Goal: Task Accomplishment & Management: Complete application form

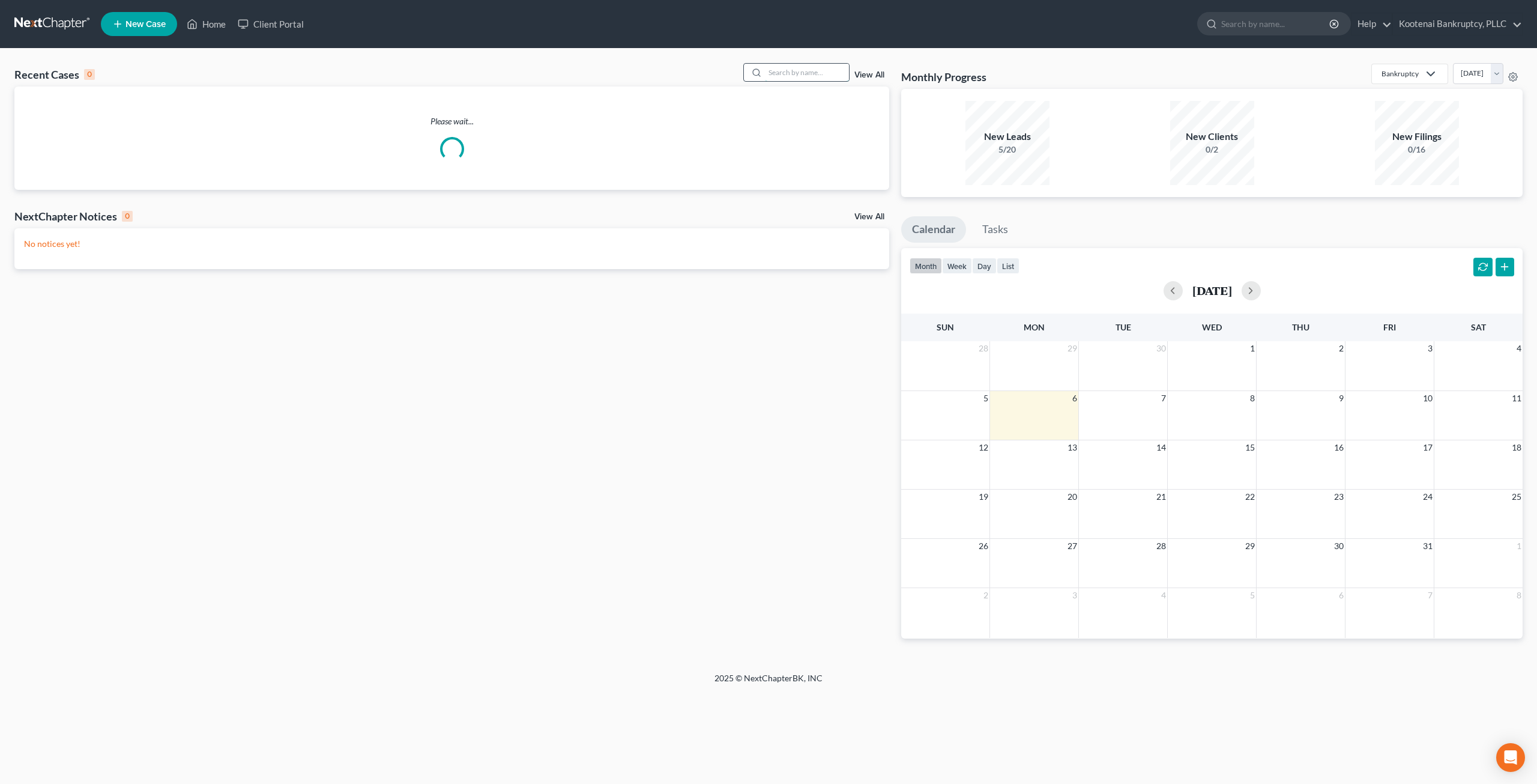
click at [817, 74] on input "search" at bounding box center [806, 72] width 84 height 17
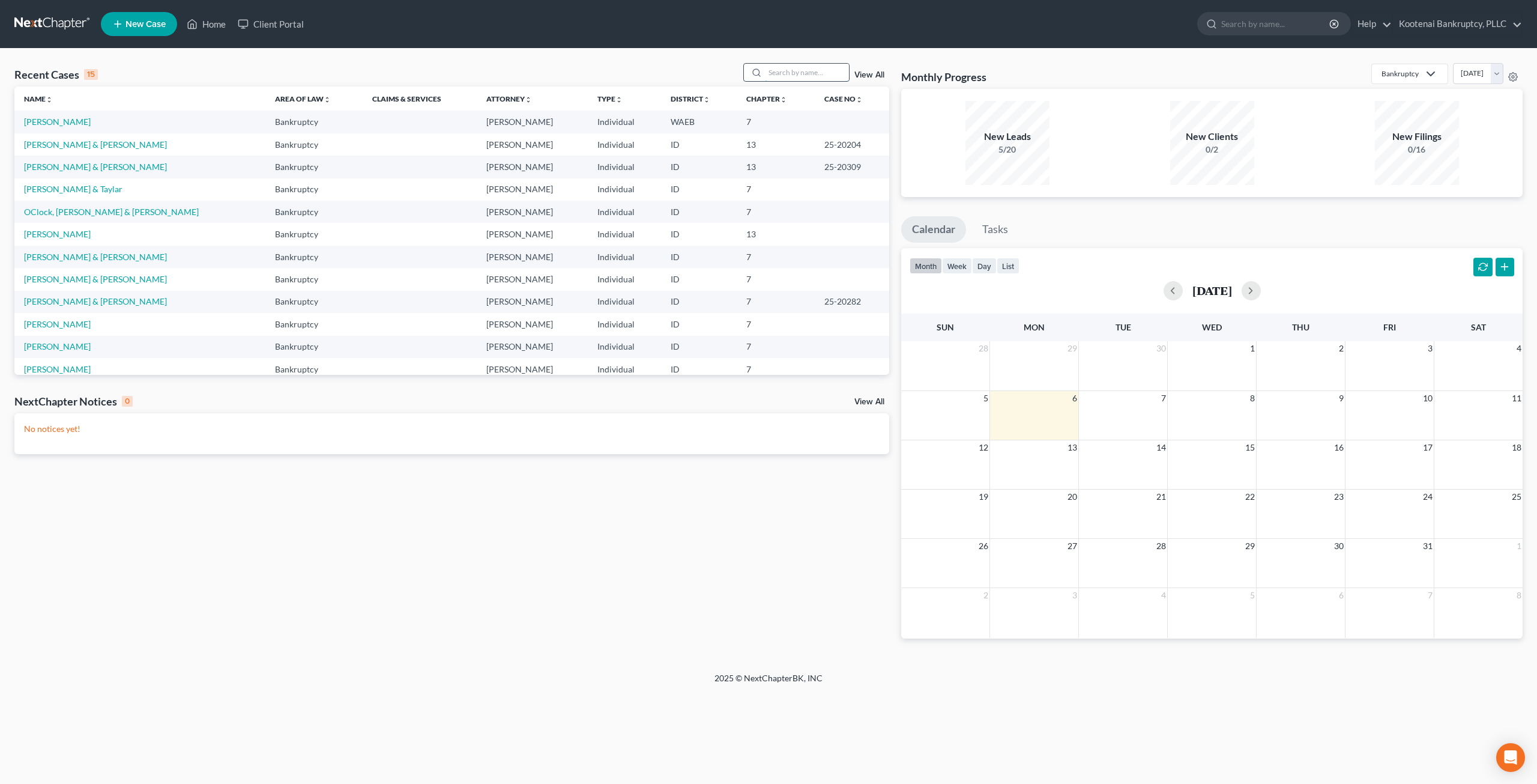
click at [821, 73] on input "search" at bounding box center [806, 72] width 84 height 17
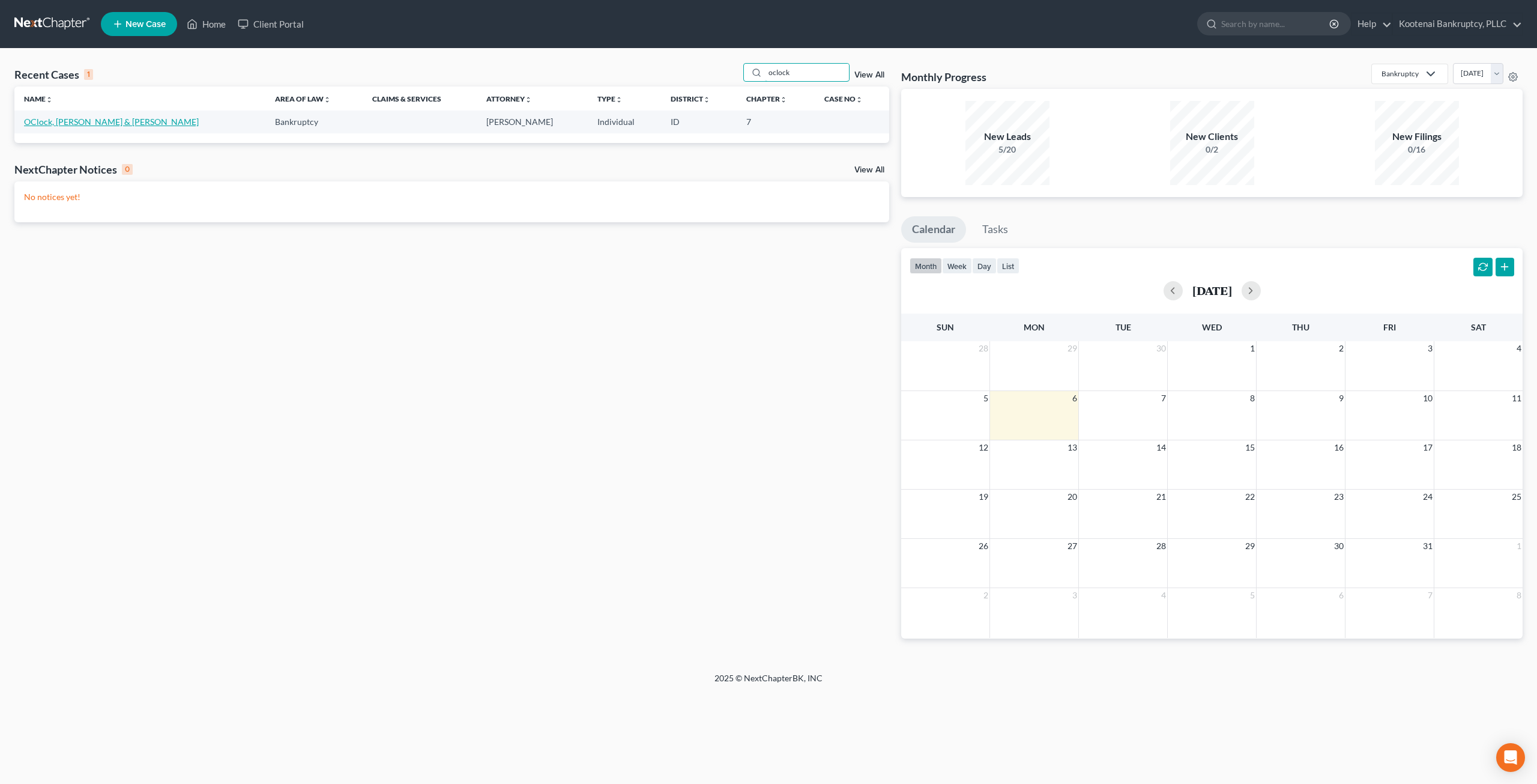
type input "oclock"
click at [78, 119] on link "OClock, [PERSON_NAME] & [PERSON_NAME]" at bounding box center [111, 121] width 175 height 10
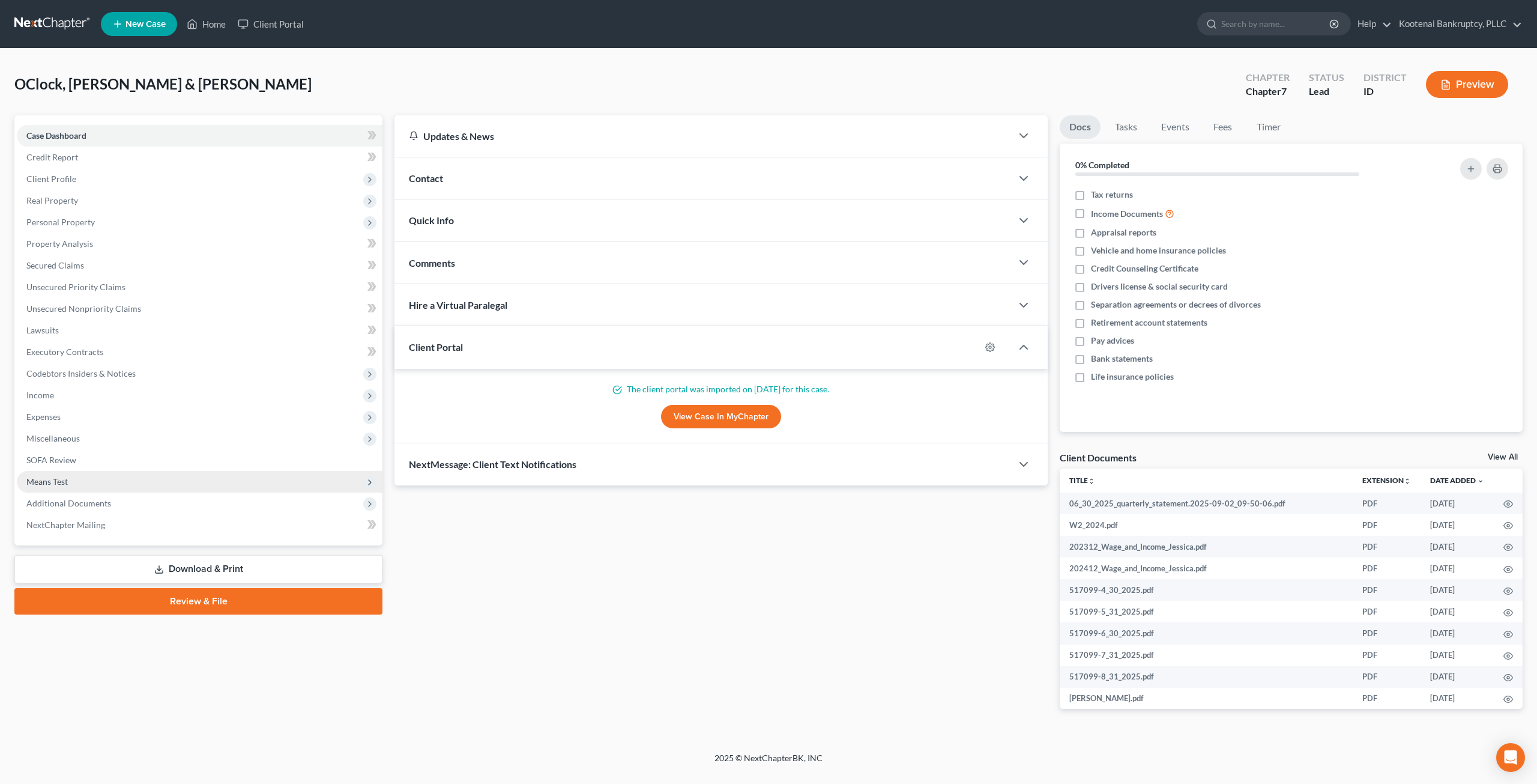
click at [125, 483] on span "Means Test" at bounding box center [199, 482] width 366 height 22
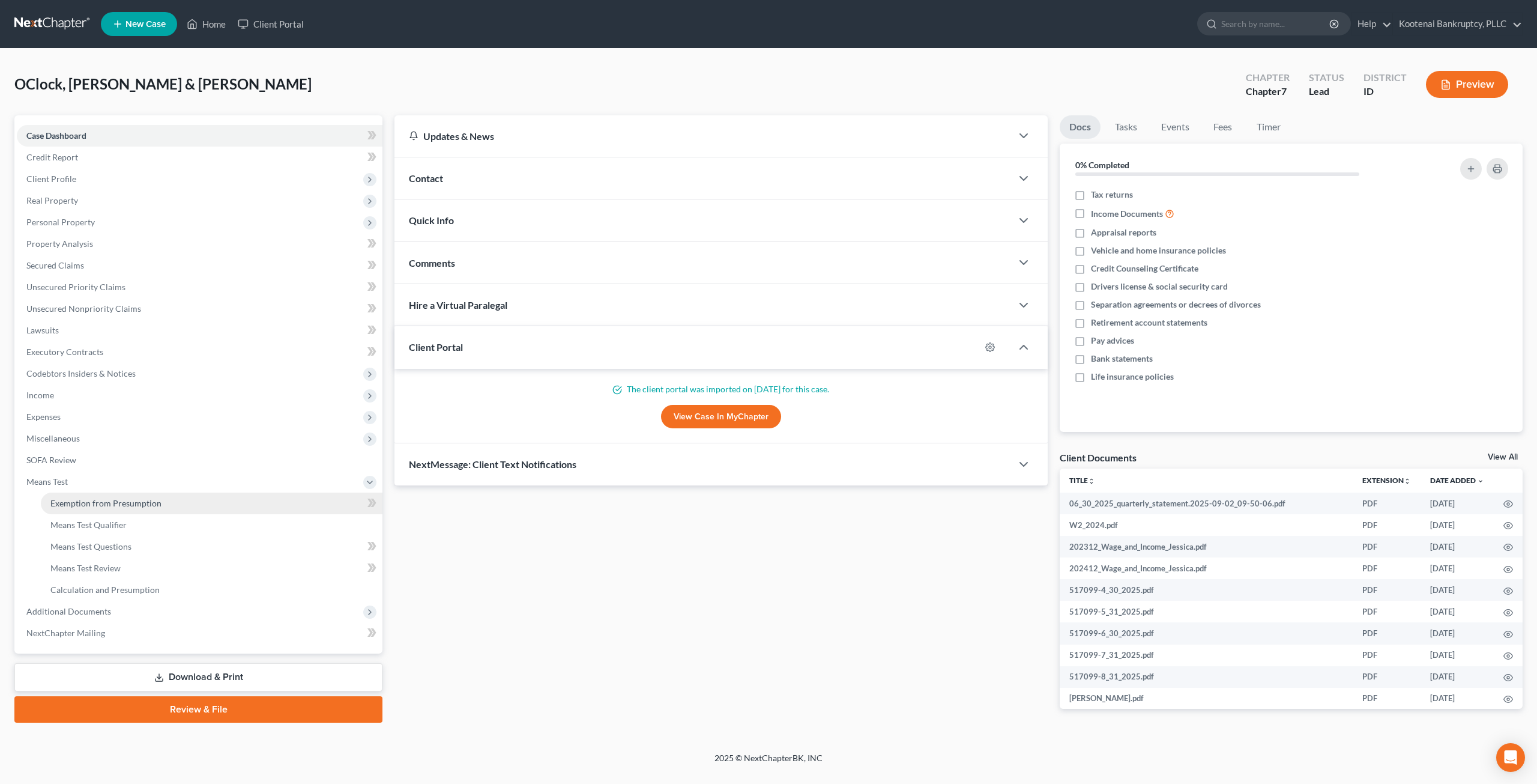
click at [136, 500] on span "Exemption from Presumption" at bounding box center [106, 503] width 111 height 10
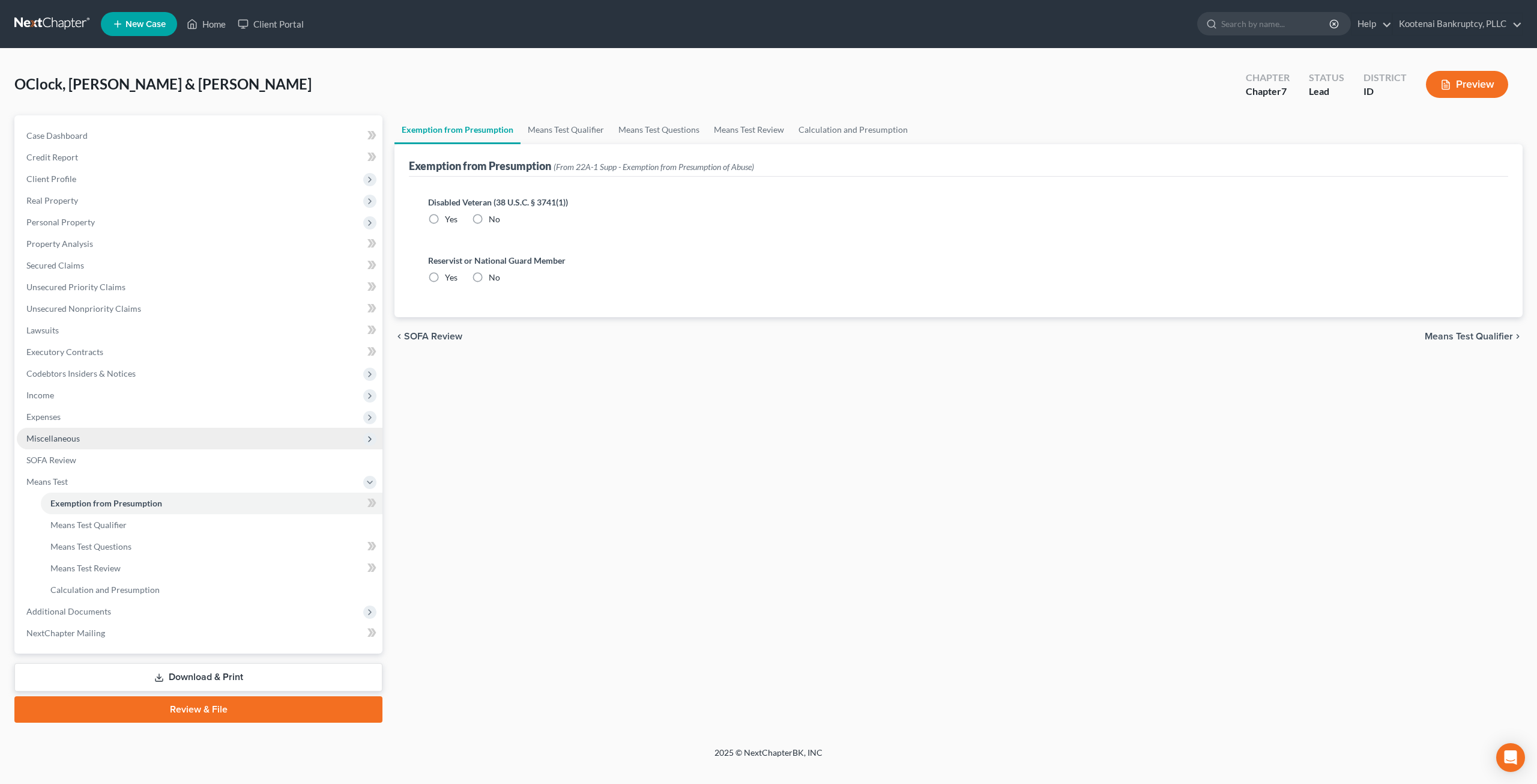
radio input "true"
click at [576, 131] on link "Means Test Qualifier" at bounding box center [565, 129] width 91 height 28
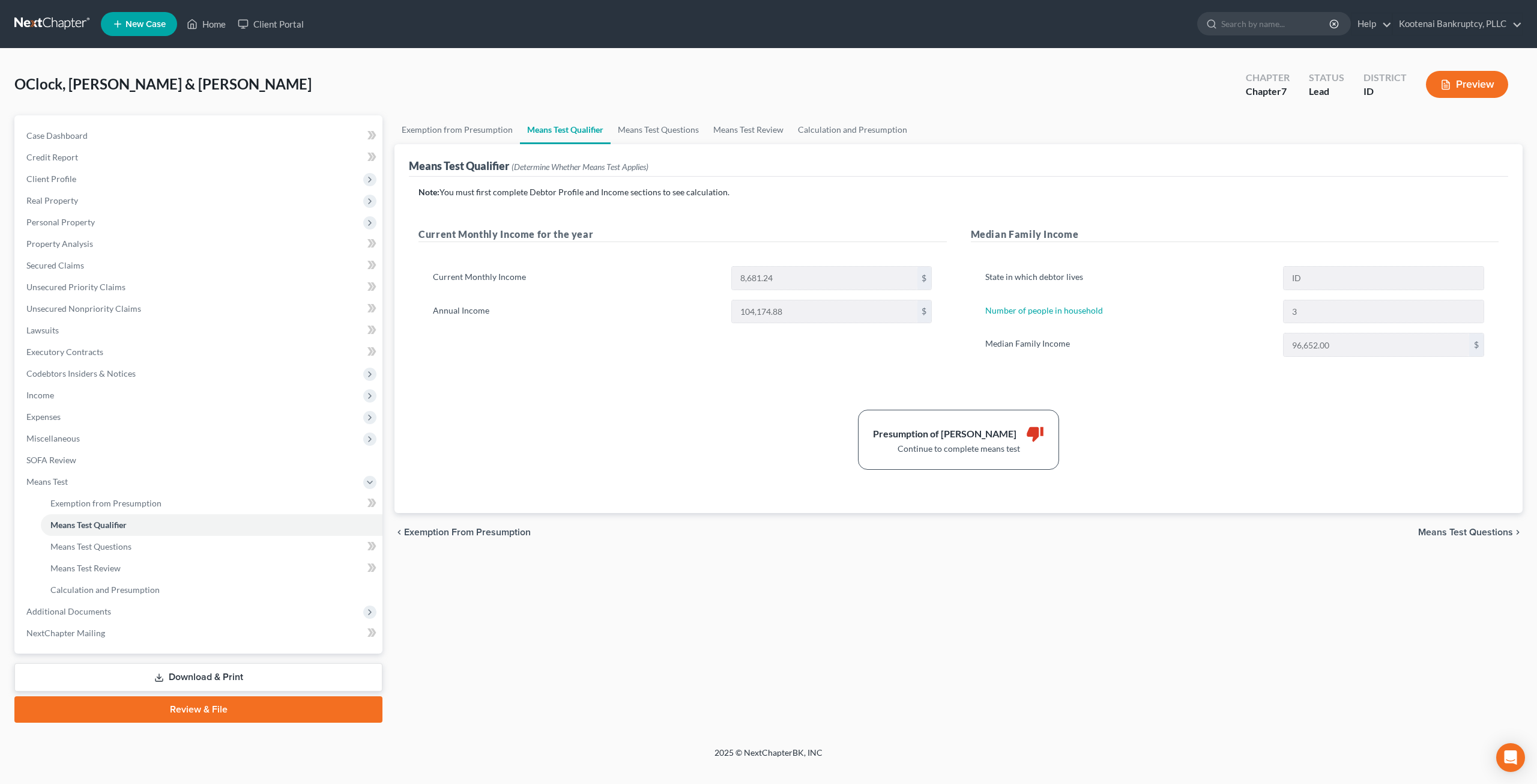
click at [806, 410] on div "Presumption of Abuse Arises thumb_down Continue to complete means test" at bounding box center [959, 439] width 1092 height 60
click at [90, 420] on span "Expenses" at bounding box center [199, 417] width 366 height 22
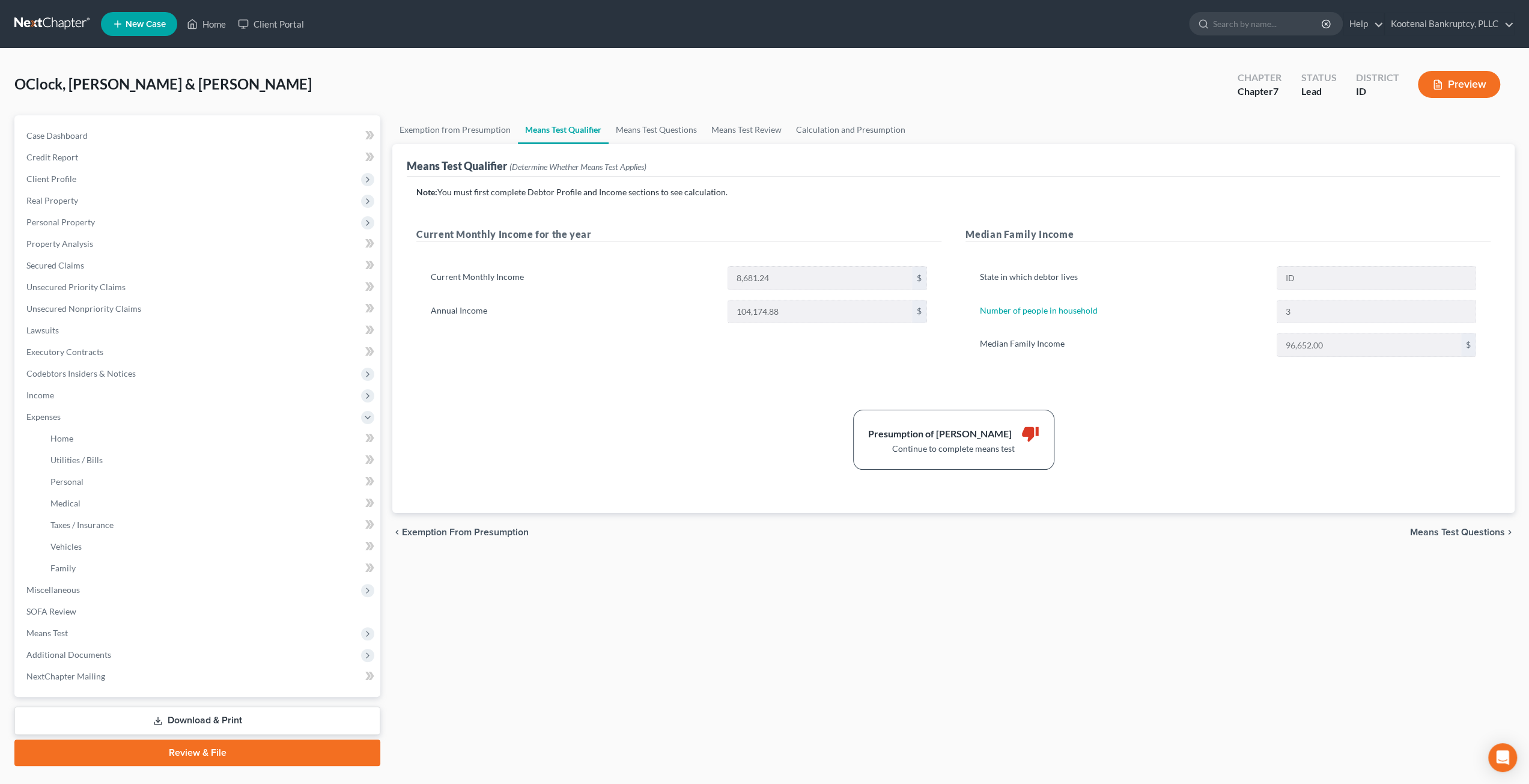
drag, startPoint x: 90, startPoint y: 382, endPoint x: 94, endPoint y: 403, distance: 21.4
click at [90, 382] on span "Codebtors Insiders & Notices" at bounding box center [198, 374] width 363 height 22
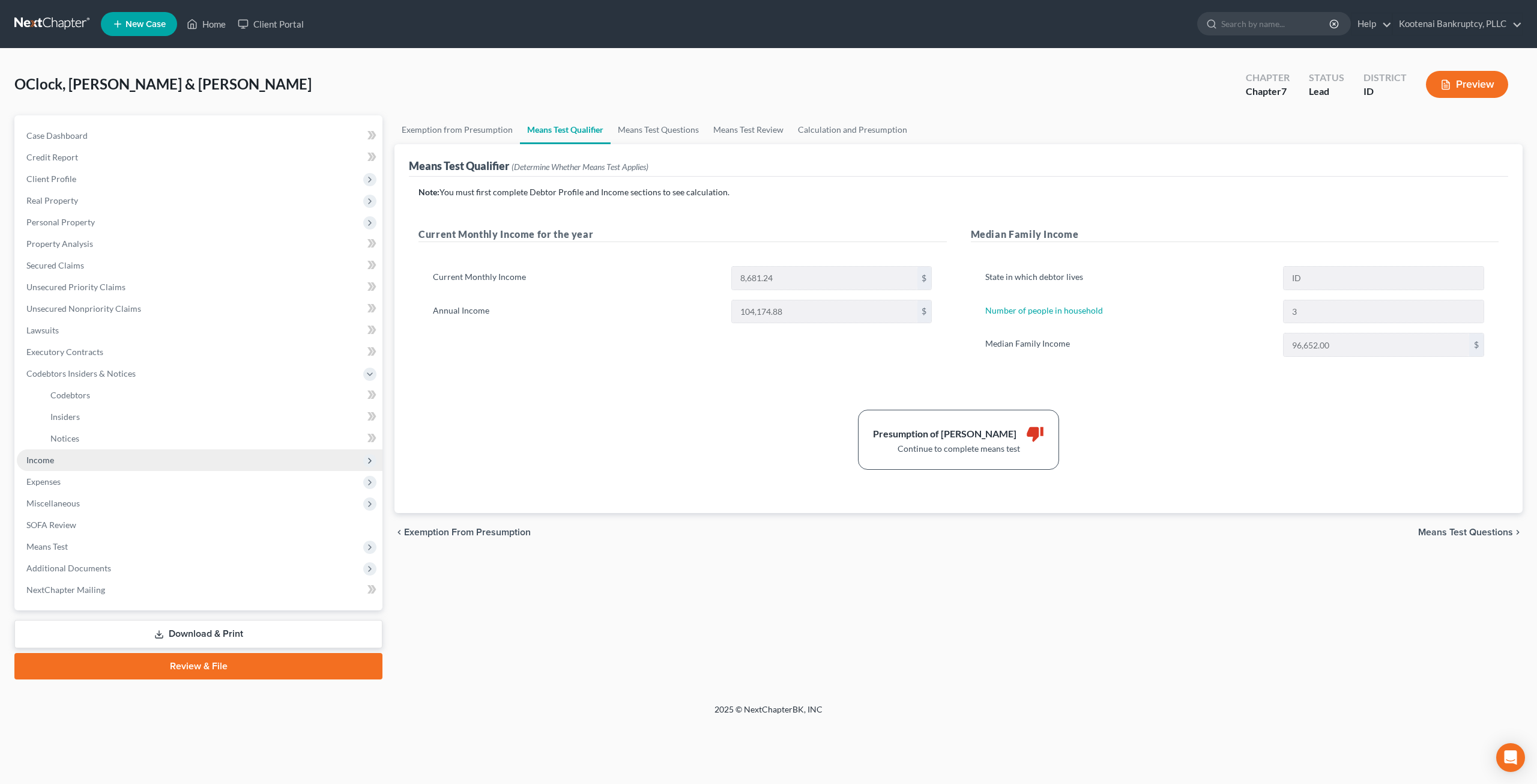
click at [83, 460] on span "Income" at bounding box center [199, 460] width 366 height 22
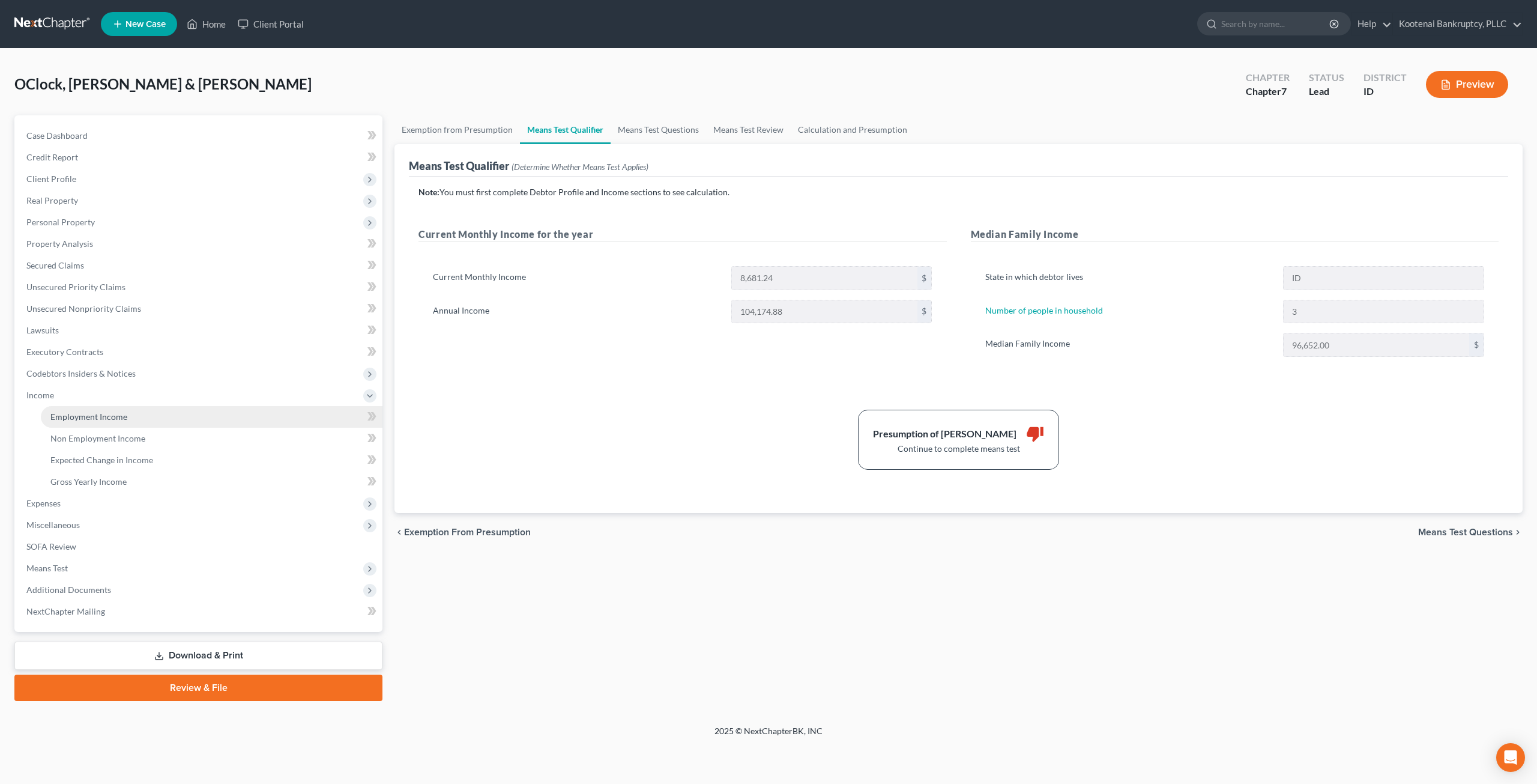
click at [87, 471] on ul "Employment Income Non Employment Income Expected Change in Income Gross Yearly …" at bounding box center [199, 449] width 366 height 86
click at [119, 421] on link "Employment Income" at bounding box center [211, 417] width 342 height 22
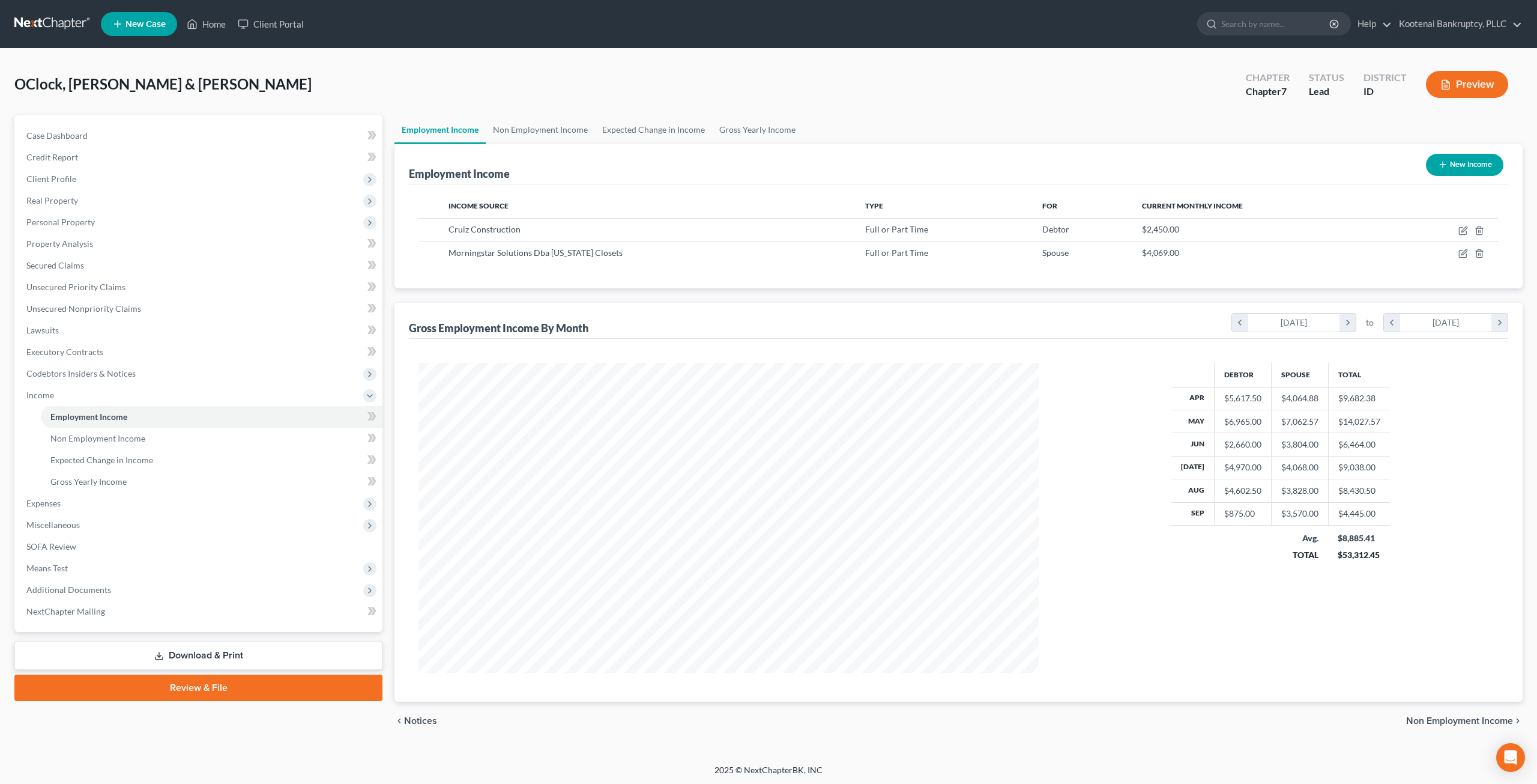
scroll to position [310, 643]
click at [1462, 228] on icon "button" at bounding box center [1463, 232] width 7 height 7
select select "0"
select select "13"
select select "1"
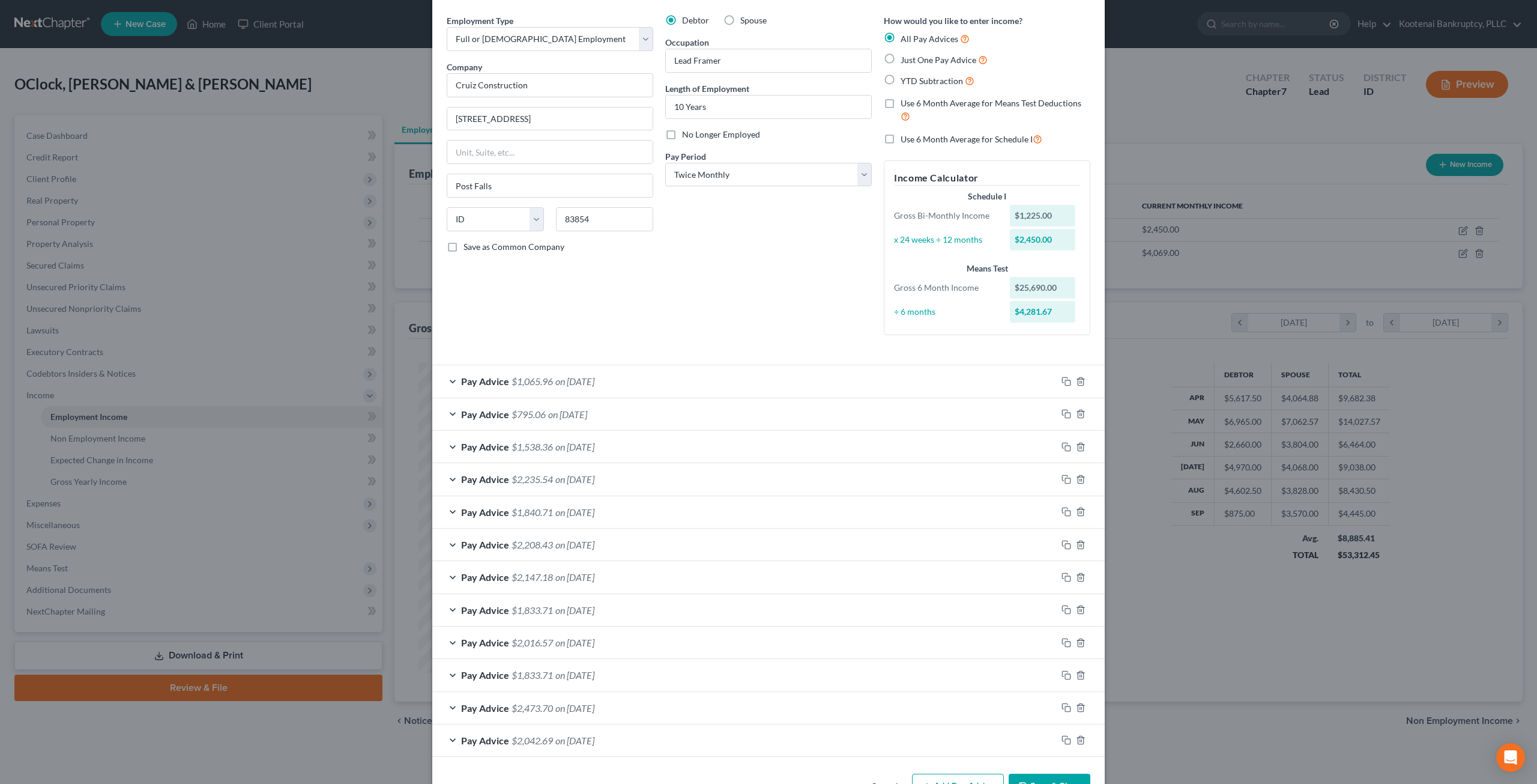
scroll to position [60, 0]
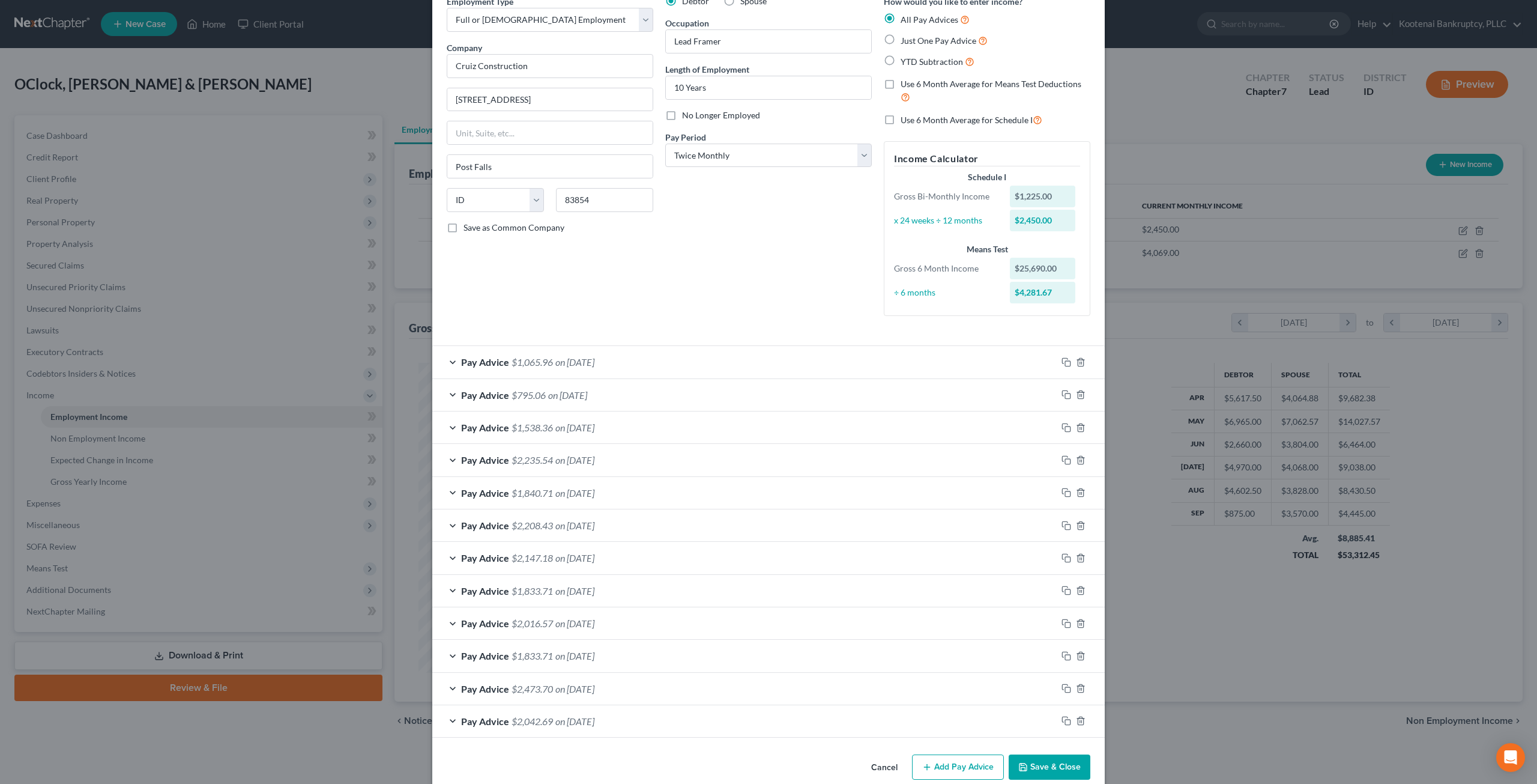
click at [720, 311] on div "Debtor Spouse Occupation Lead Framer Length of Employment 10 Years No Longer Em…" at bounding box center [768, 160] width 219 height 330
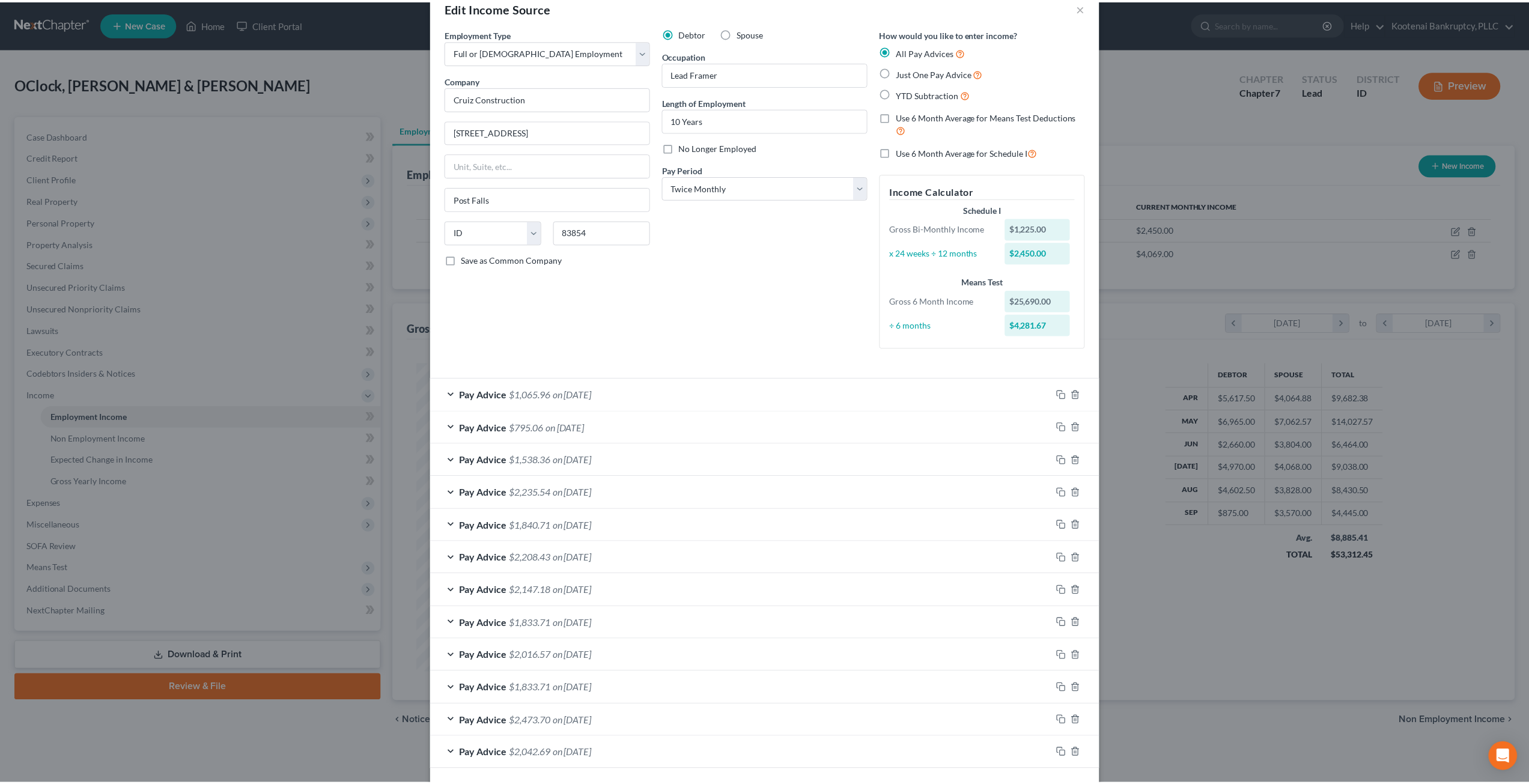
scroll to position [0, 0]
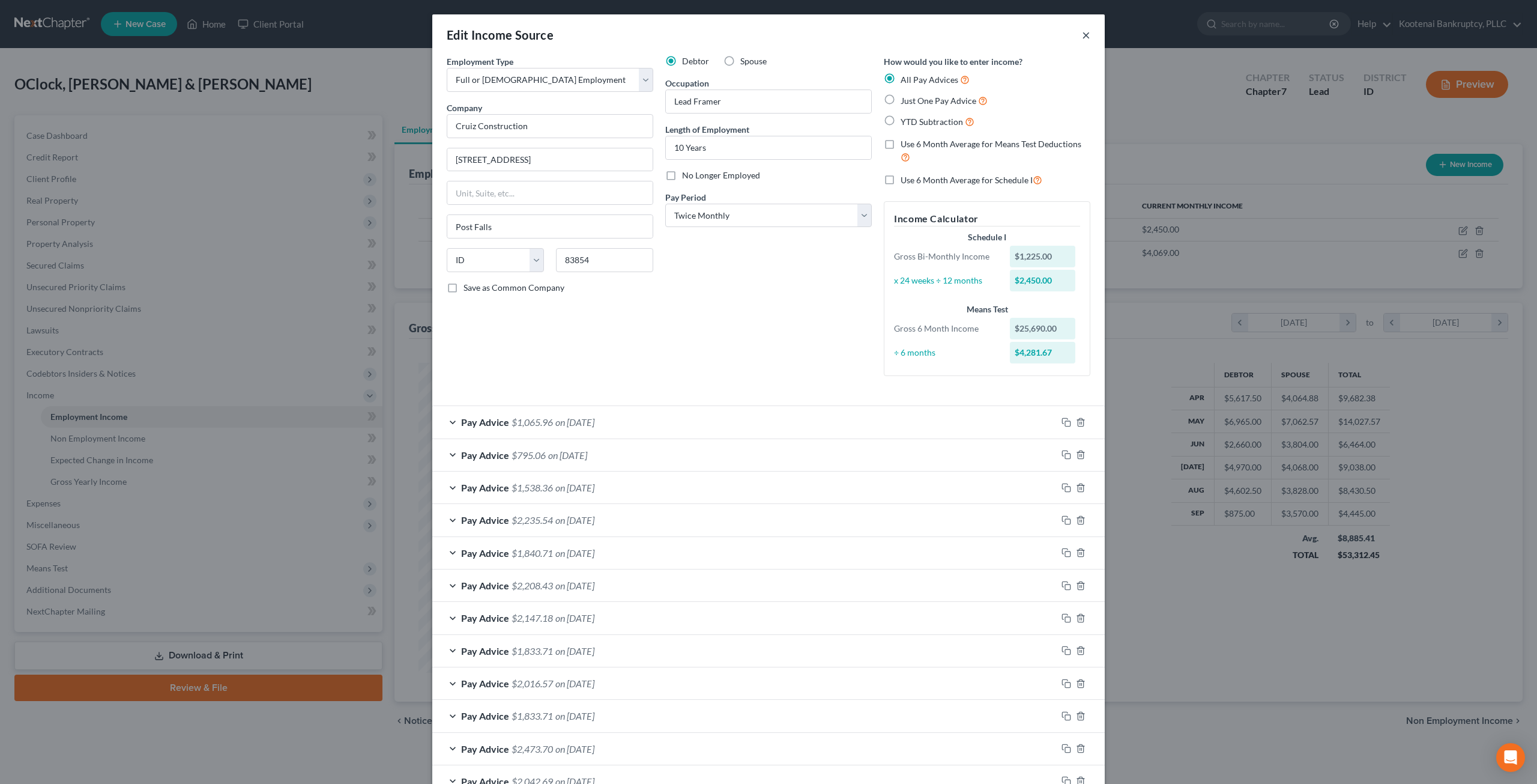
click at [1084, 37] on button "×" at bounding box center [1086, 35] width 8 height 15
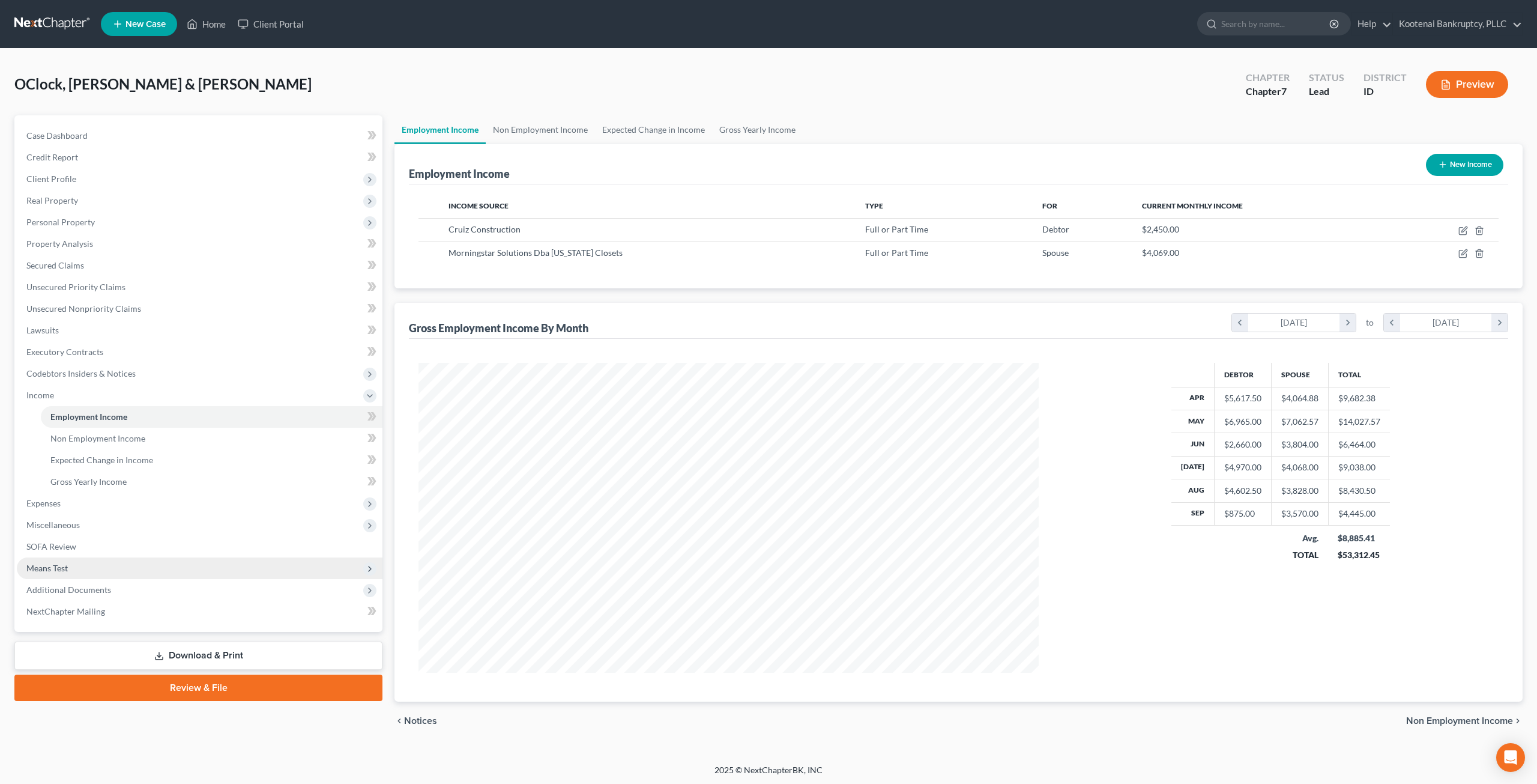
click at [140, 569] on span "Means Test" at bounding box center [199, 568] width 366 height 22
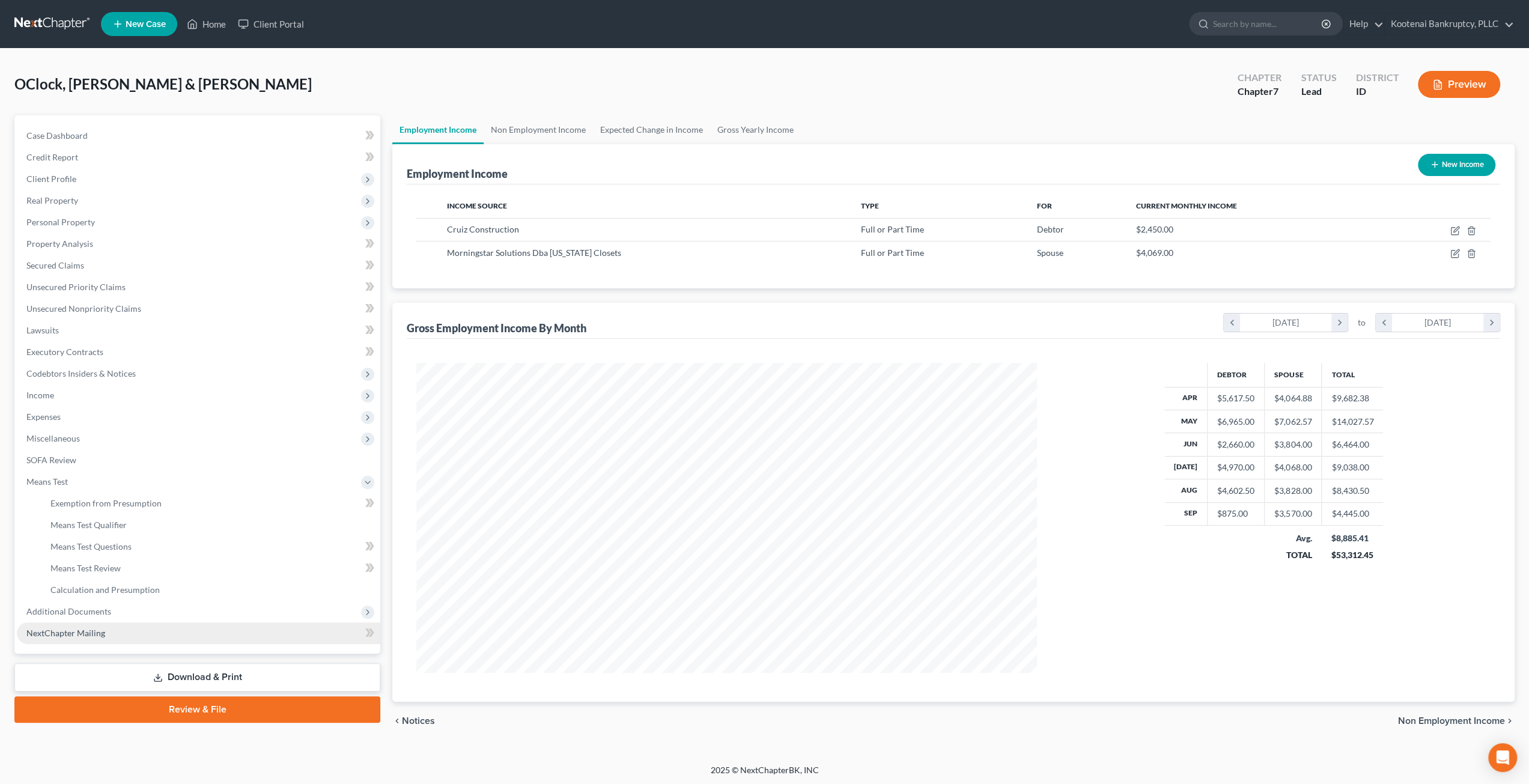
scroll to position [310, 644]
click at [184, 597] on link "Calculation and Presumption" at bounding box center [211, 590] width 342 height 22
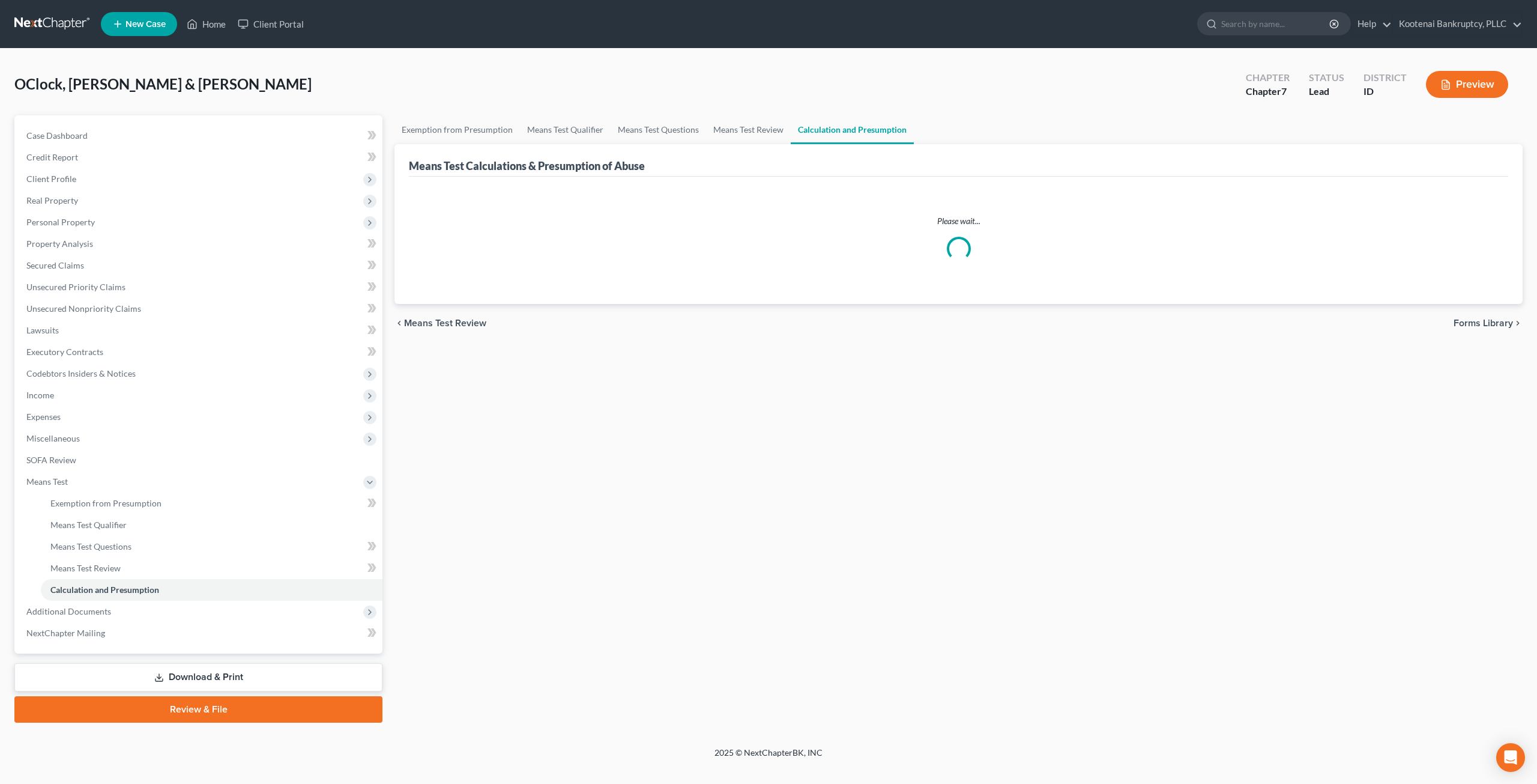
click at [1086, 97] on div "OClock, [PERSON_NAME] & [PERSON_NAME] Upgraded Chapter Chapter 7 Status Lead Di…" at bounding box center [768, 89] width 1509 height 52
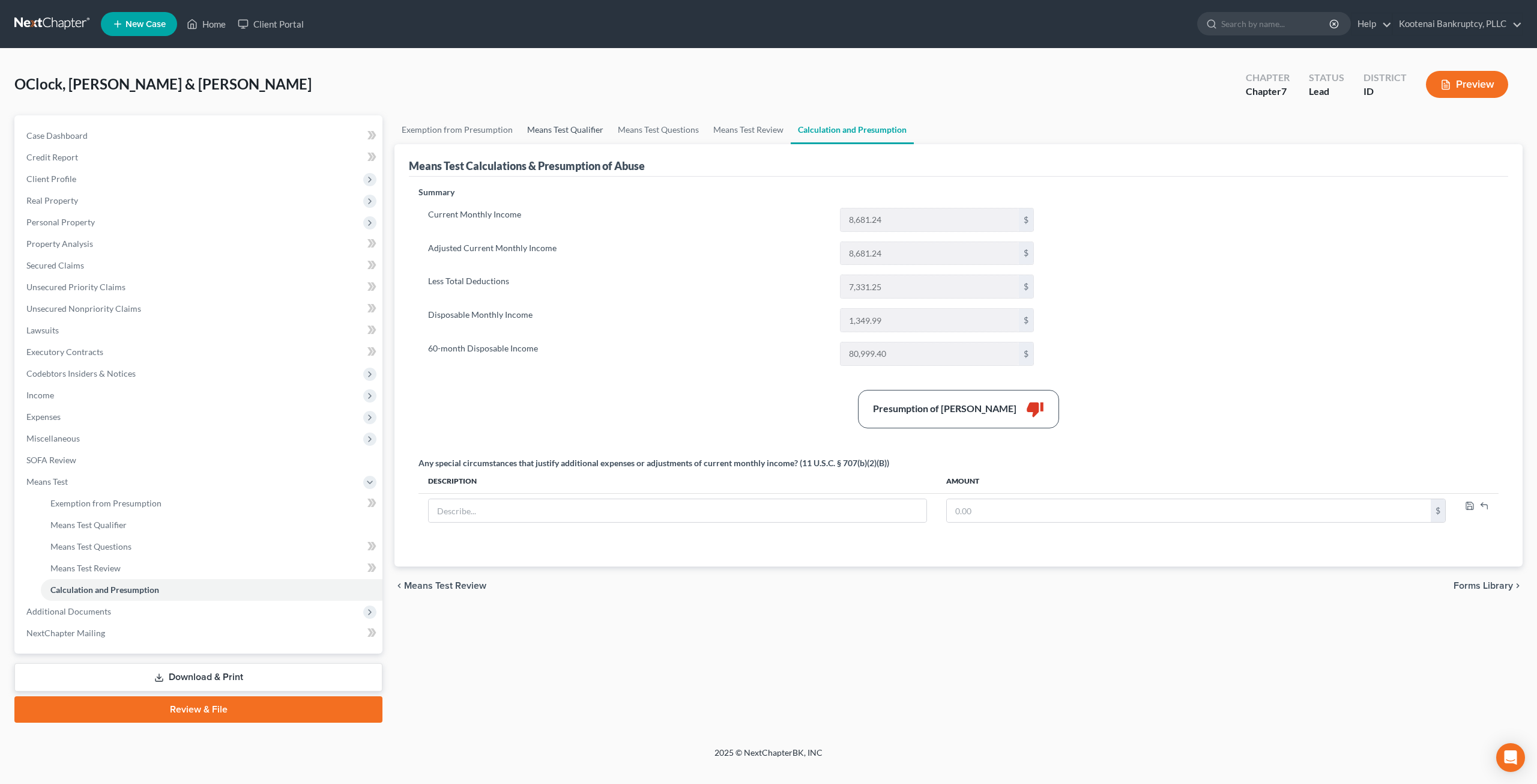
click at [568, 140] on link "Means Test Qualifier" at bounding box center [565, 129] width 91 height 28
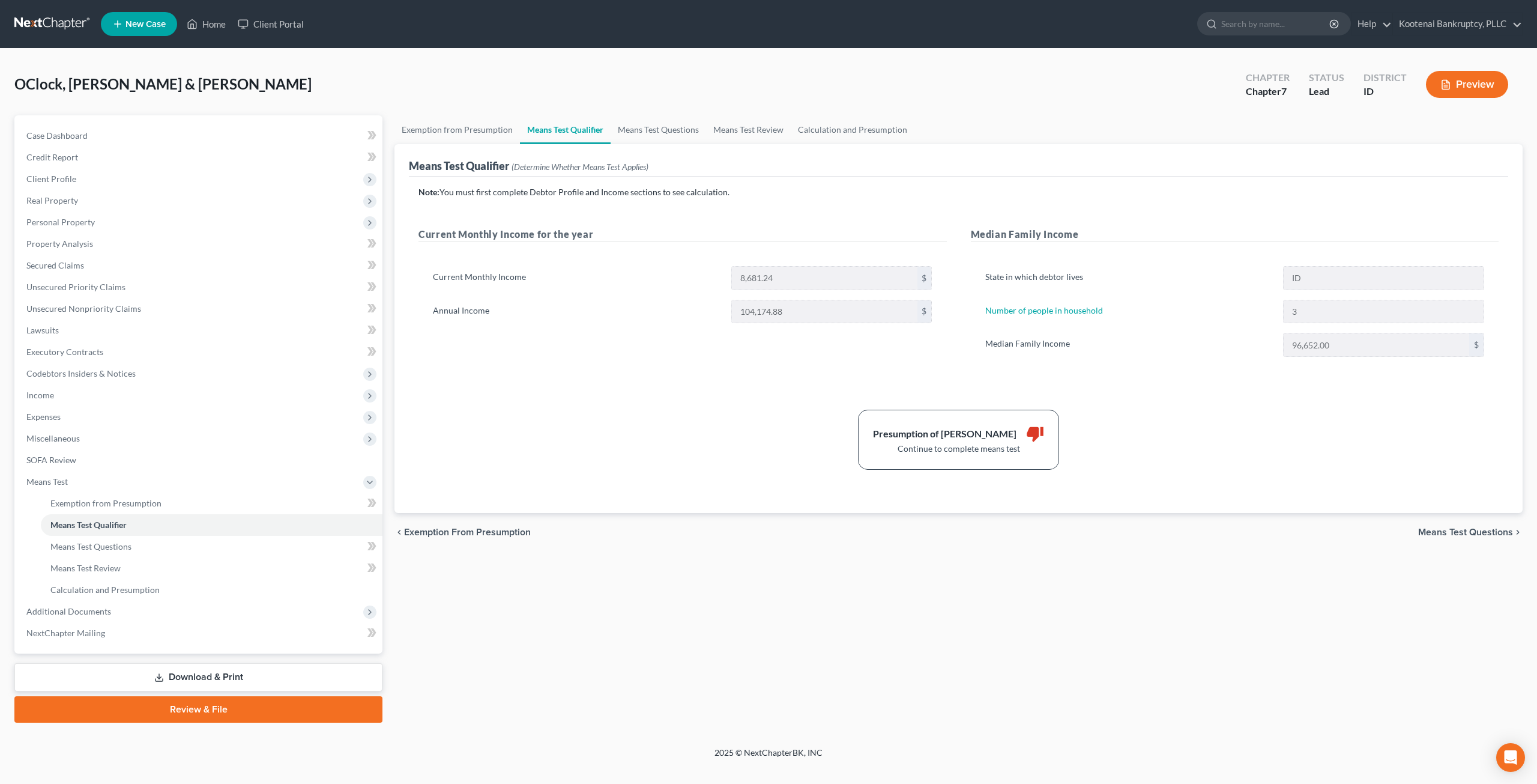
click at [780, 527] on div "chevron_left Exemption from Presumption Means Test Questions chevron_right" at bounding box center [959, 532] width 1129 height 39
drag, startPoint x: 1417, startPoint y: 502, endPoint x: 1383, endPoint y: 517, distance: 37.2
click at [1419, 502] on div "Note: You must first complete Debtor Profile and Income sections to see calcula…" at bounding box center [959, 345] width 1099 height 336
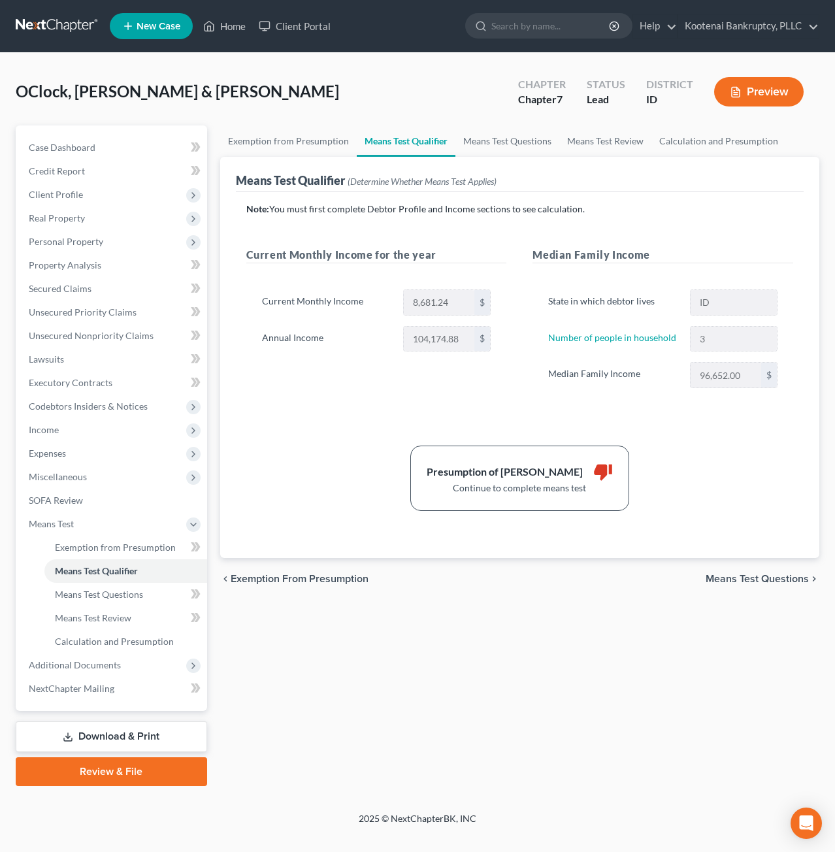
click at [571, 598] on div "Exemption from Presumption Means Test Qualifier Means Test Questions Means Test…" at bounding box center [520, 455] width 613 height 660
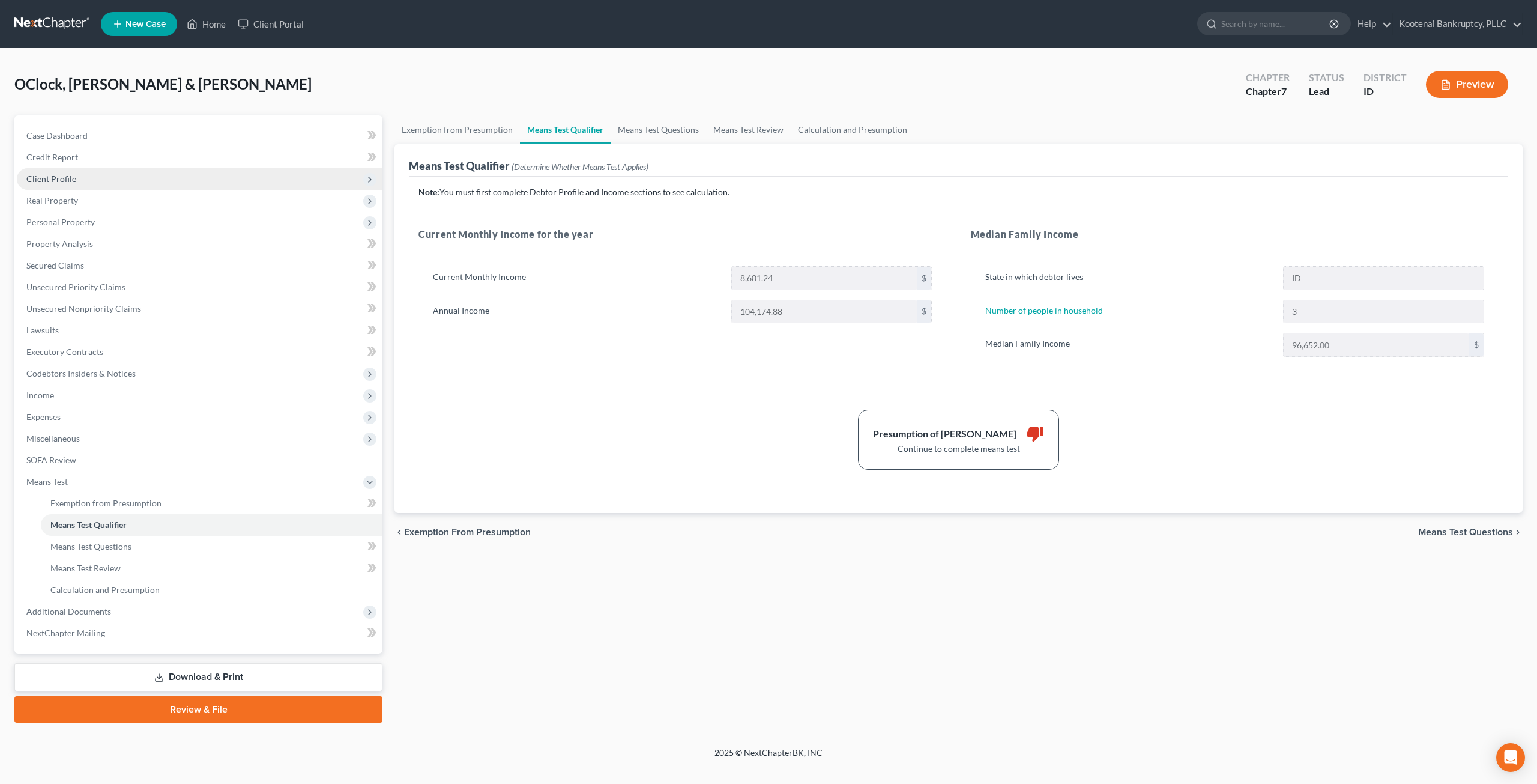
click at [79, 181] on span "Client Profile" at bounding box center [199, 179] width 366 height 22
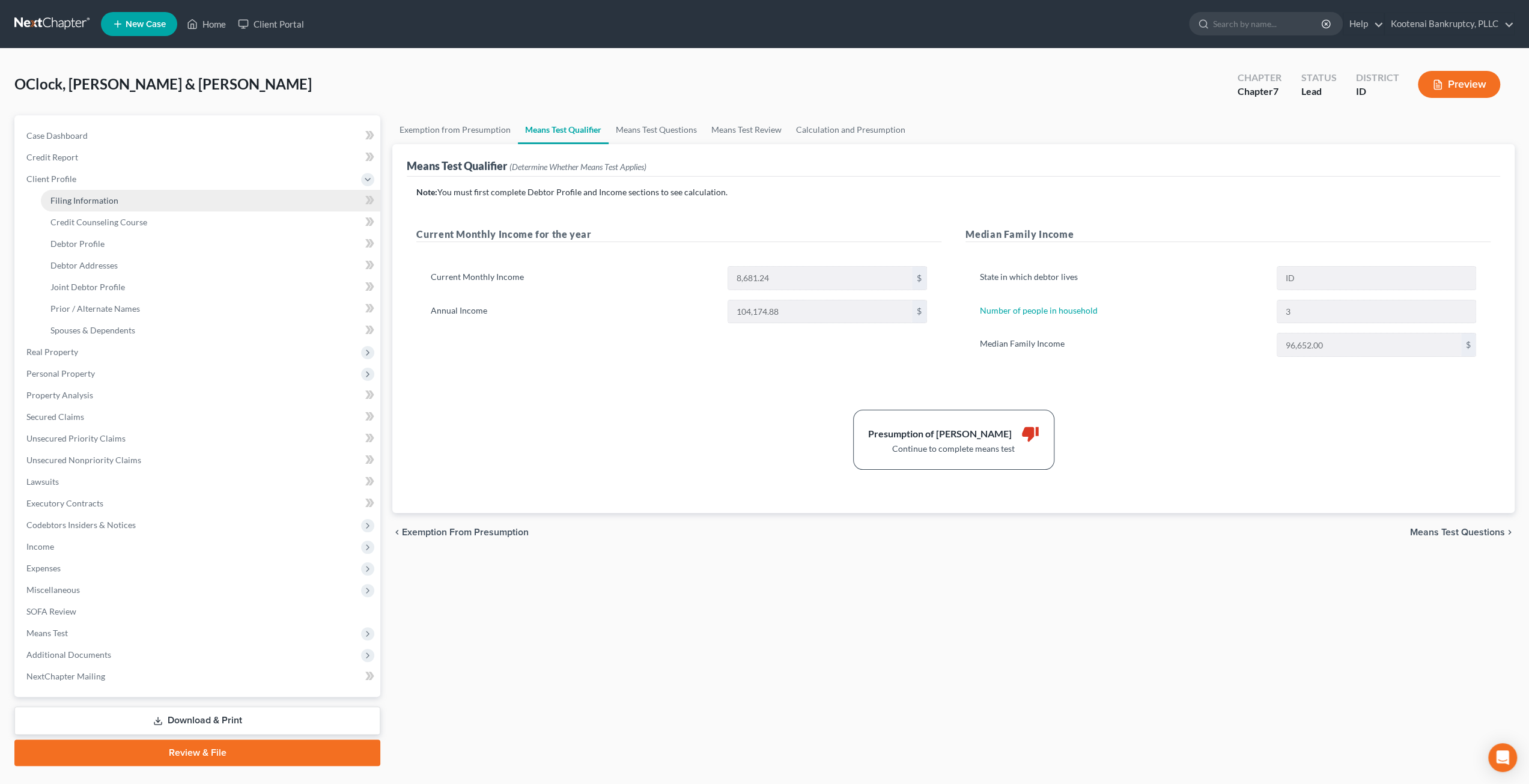
click at [90, 200] on span "Filing Information" at bounding box center [85, 199] width 68 height 10
select select "1"
select select "0"
select select "13"
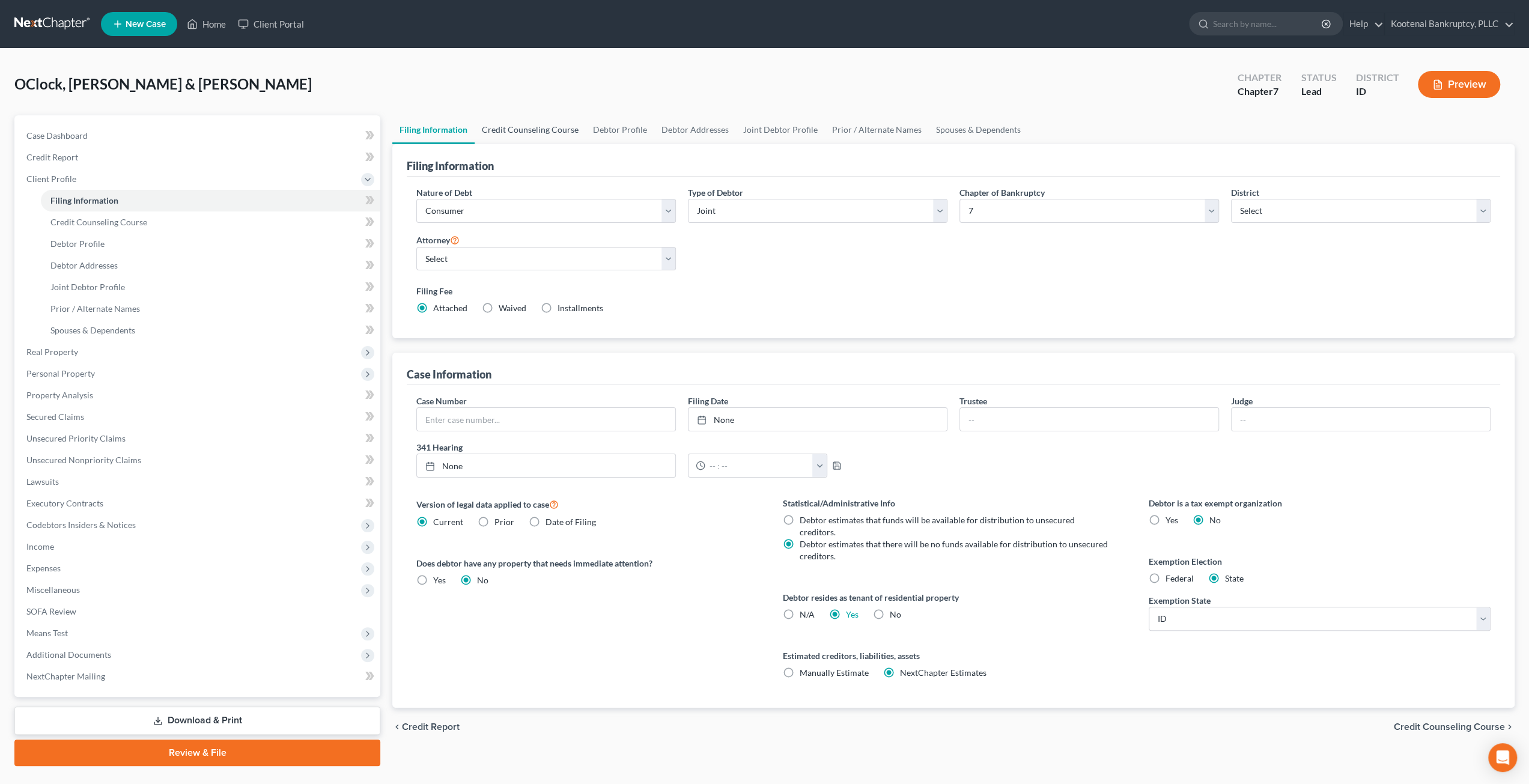
click at [536, 128] on link "Credit Counseling Course" at bounding box center [530, 129] width 111 height 28
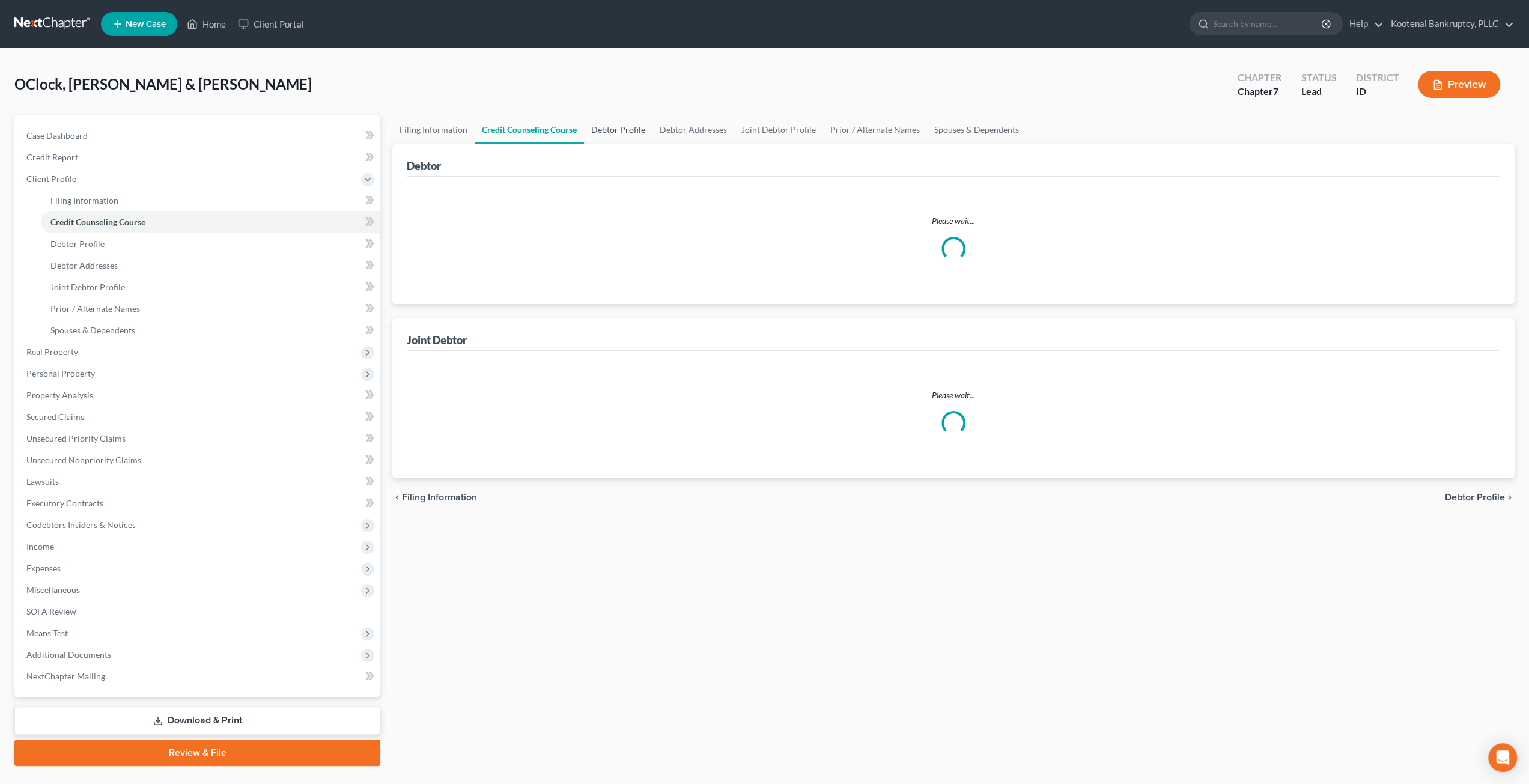
click at [618, 124] on link "Debtor Profile" at bounding box center [618, 129] width 68 height 28
select select "1"
select select "2"
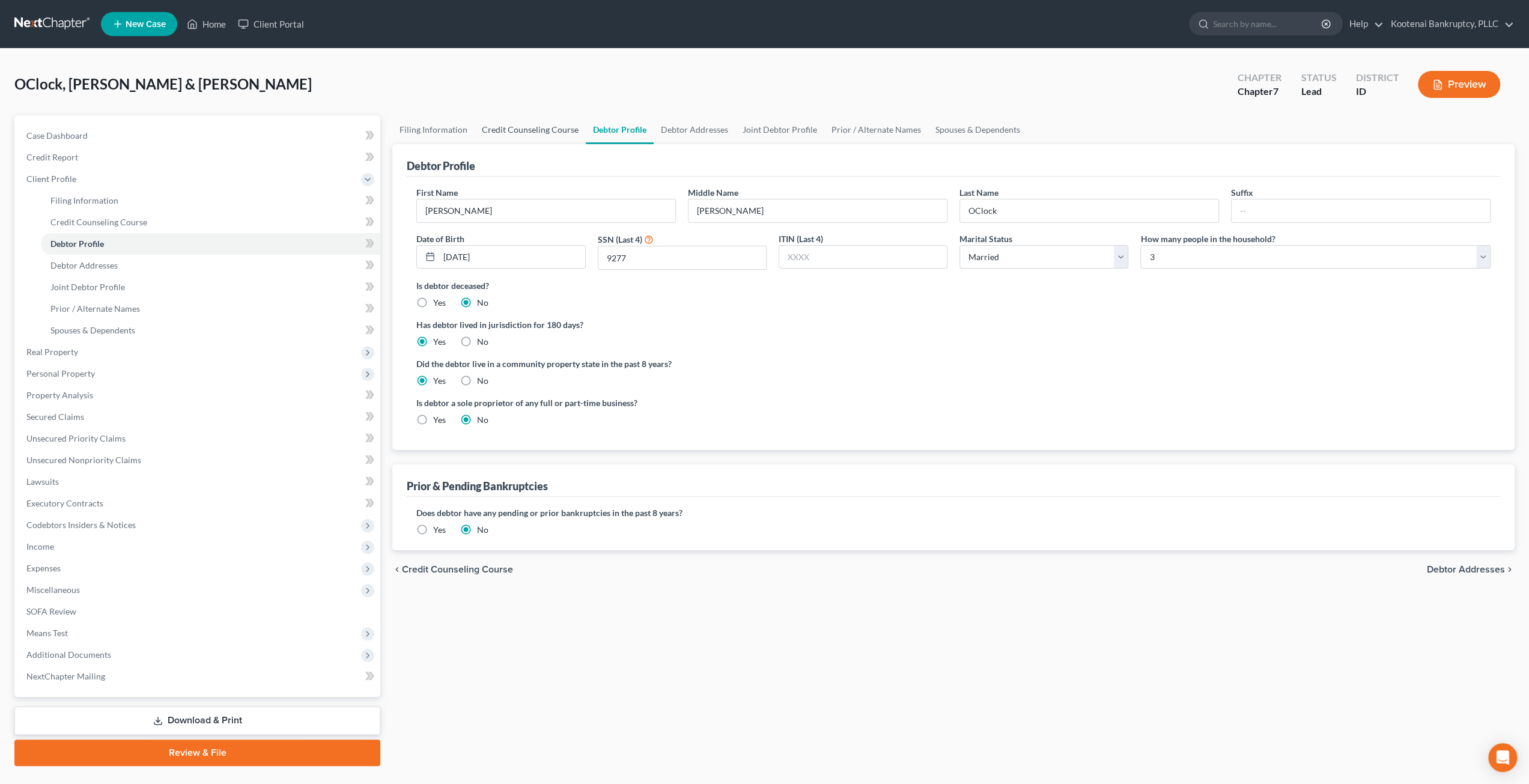
click at [535, 131] on link "Credit Counseling Course" at bounding box center [530, 129] width 111 height 28
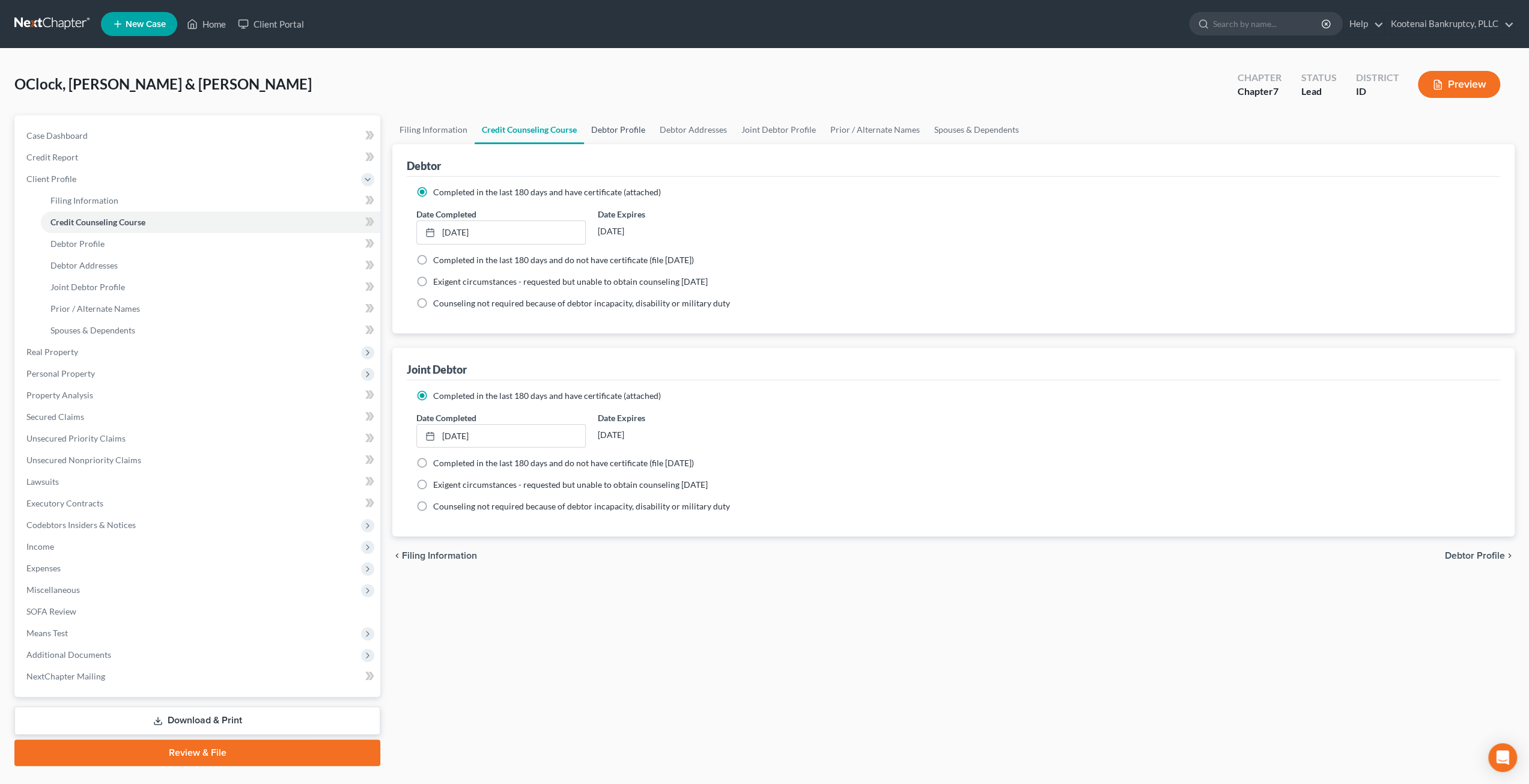
click at [614, 125] on link "Debtor Profile" at bounding box center [618, 129] width 68 height 28
select select "1"
select select "2"
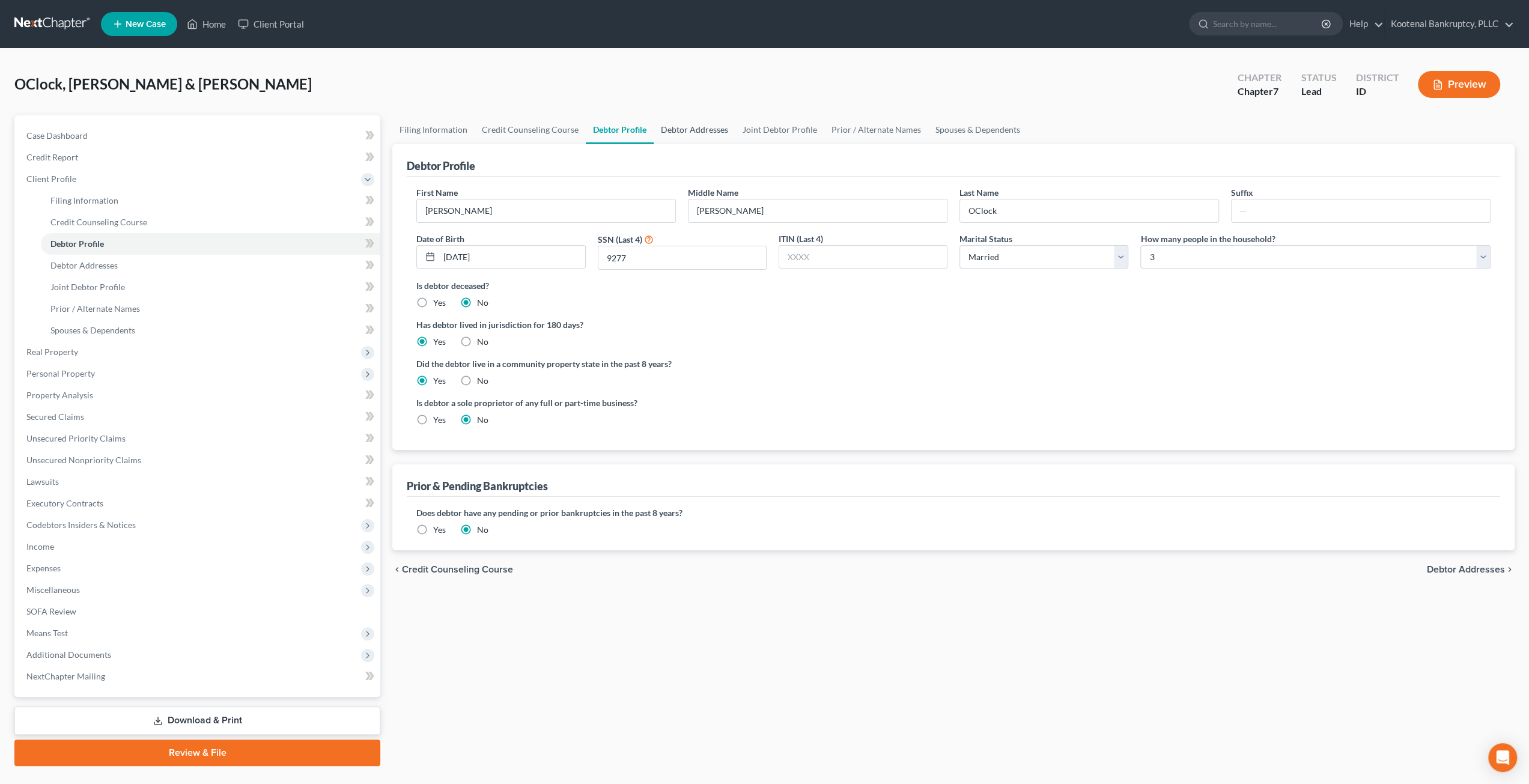
click at [687, 129] on link "Debtor Addresses" at bounding box center [694, 129] width 82 height 28
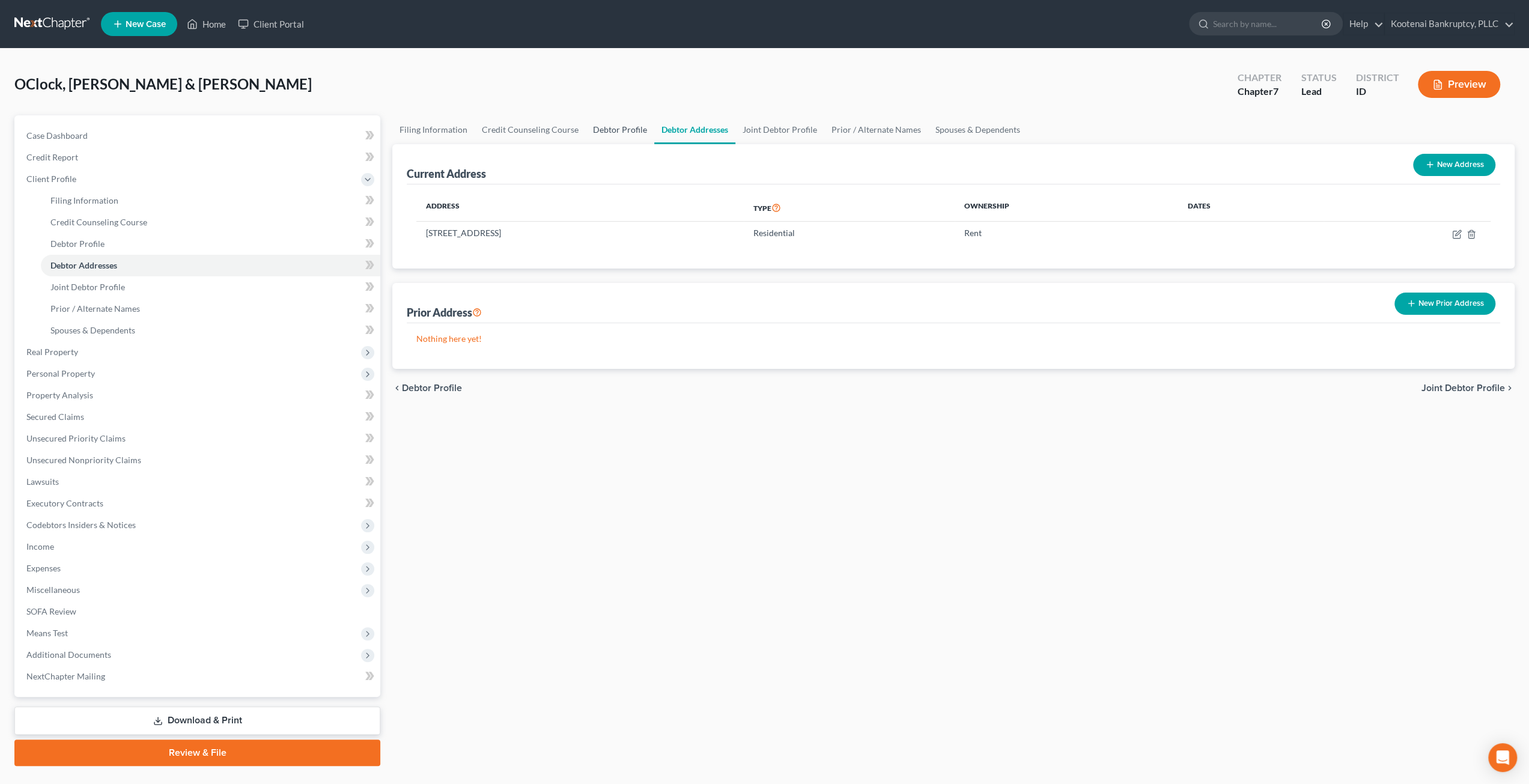
click at [637, 128] on link "Debtor Profile" at bounding box center [620, 129] width 68 height 28
select select "1"
select select "2"
